Goal: Navigation & Orientation: Find specific page/section

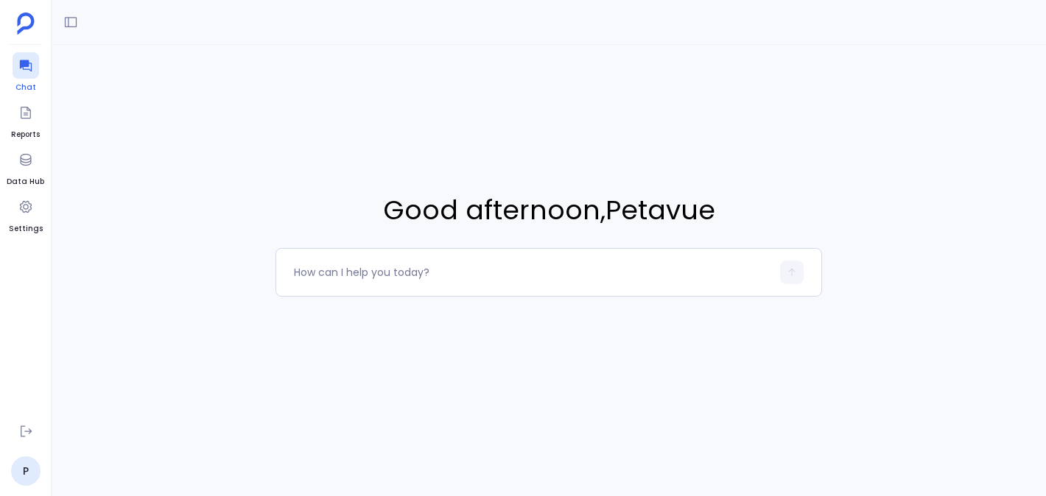
click at [23, 77] on div at bounding box center [26, 65] width 27 height 27
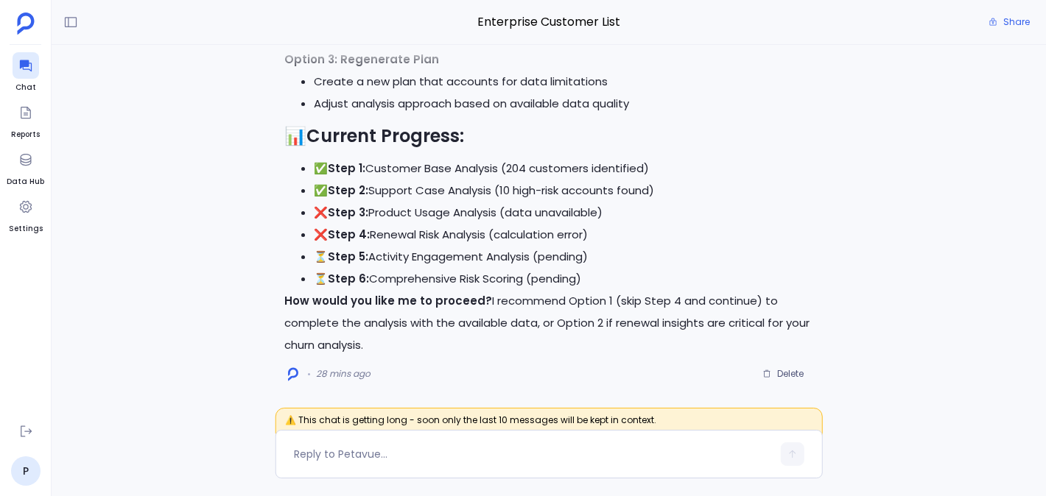
click at [550, 8] on div "Enterprise Customer List Share" at bounding box center [549, 22] width 994 height 45
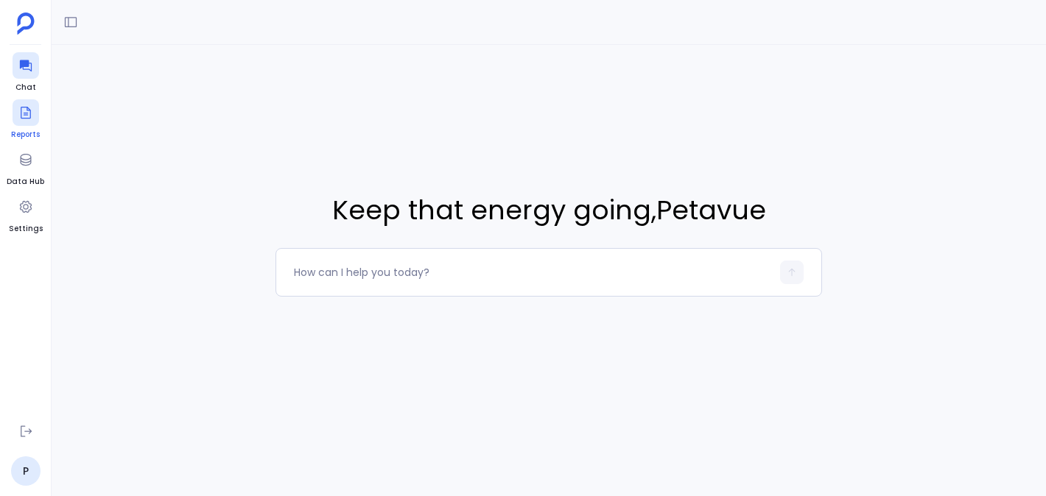
click at [21, 136] on span "Reports" at bounding box center [25, 135] width 29 height 12
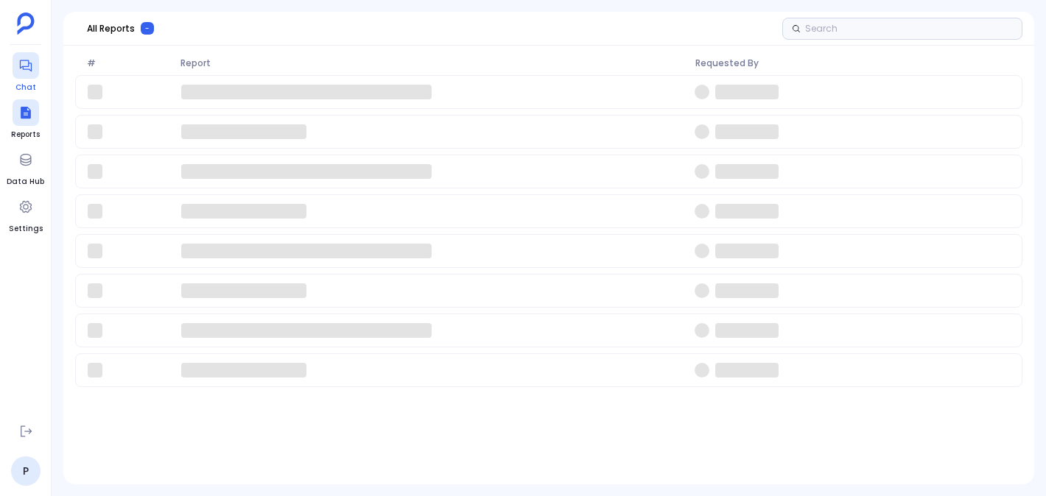
click at [31, 84] on span "Chat" at bounding box center [26, 88] width 27 height 12
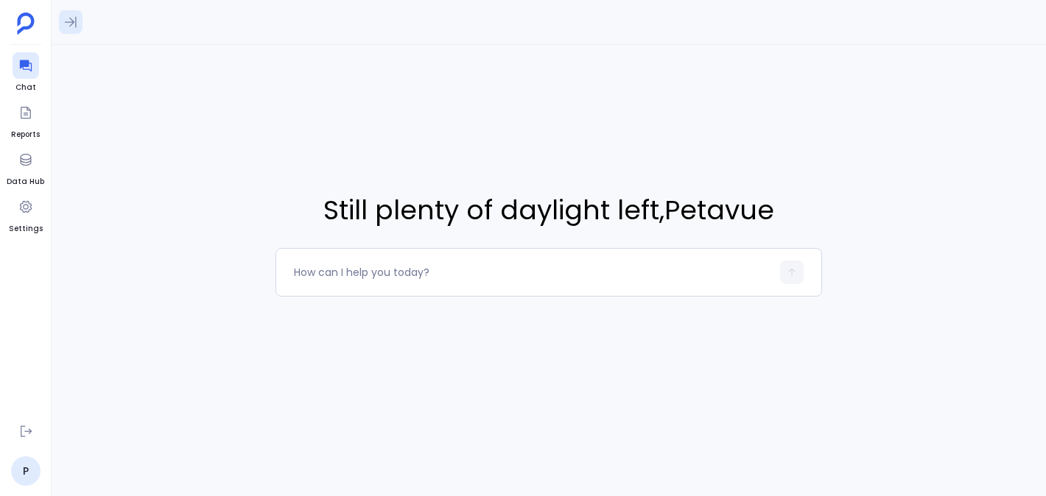
click at [74, 15] on icon at bounding box center [70, 22] width 15 height 15
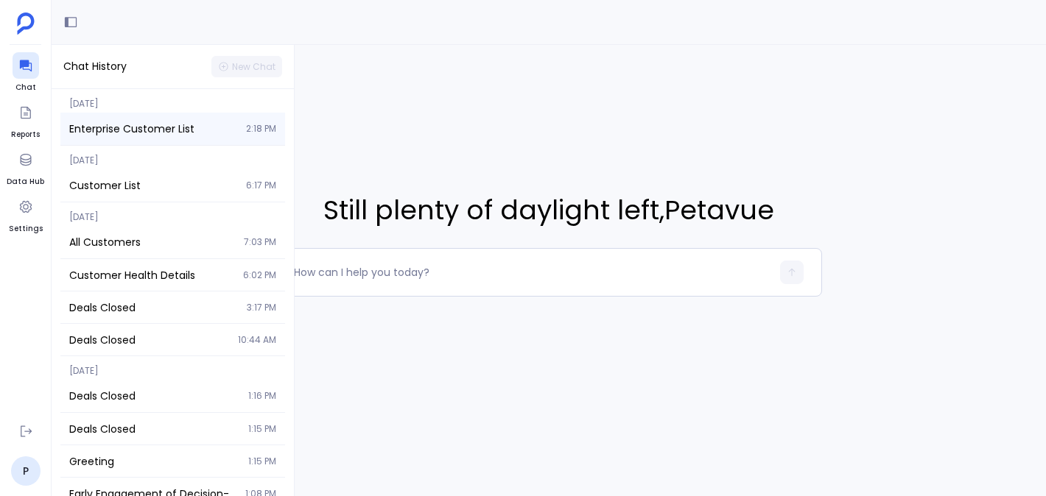
click at [160, 132] on span "Enterprise Customer List" at bounding box center [153, 129] width 168 height 15
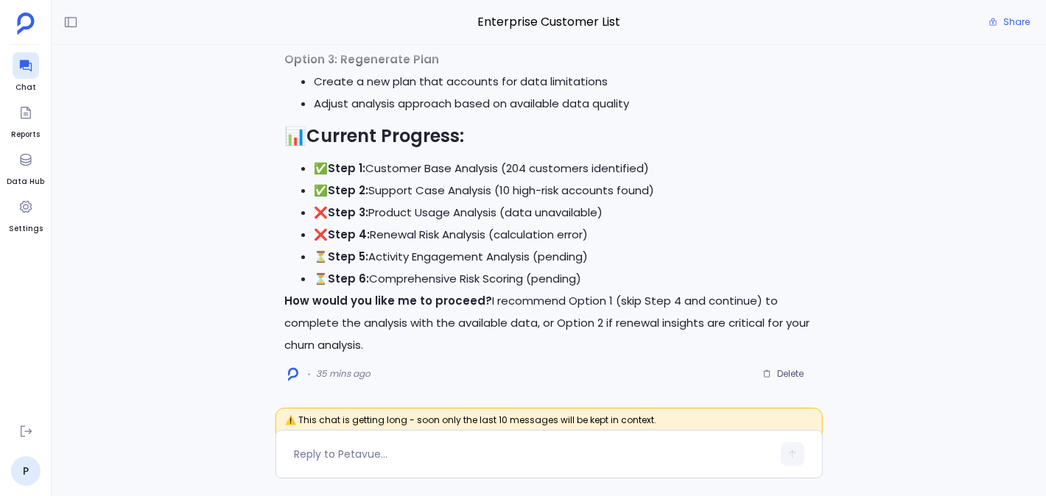
click at [467, 412] on span "⚠️ This chat is getting long - soon only the last 10 messages will be kept in c…" at bounding box center [548, 425] width 547 height 34
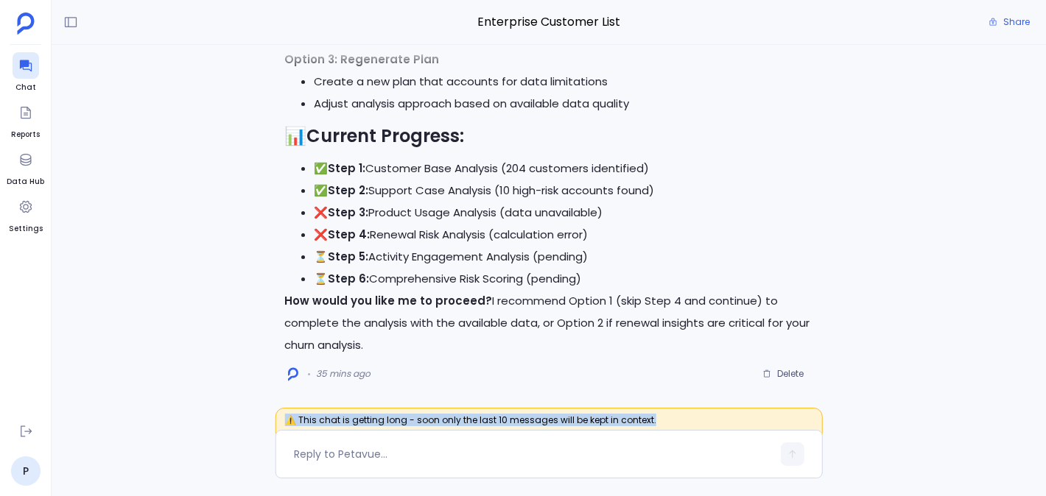
click at [467, 412] on span "⚠️ This chat is getting long - soon only the last 10 messages will be kept in c…" at bounding box center [548, 425] width 547 height 34
